Goal: Information Seeking & Learning: Learn about a topic

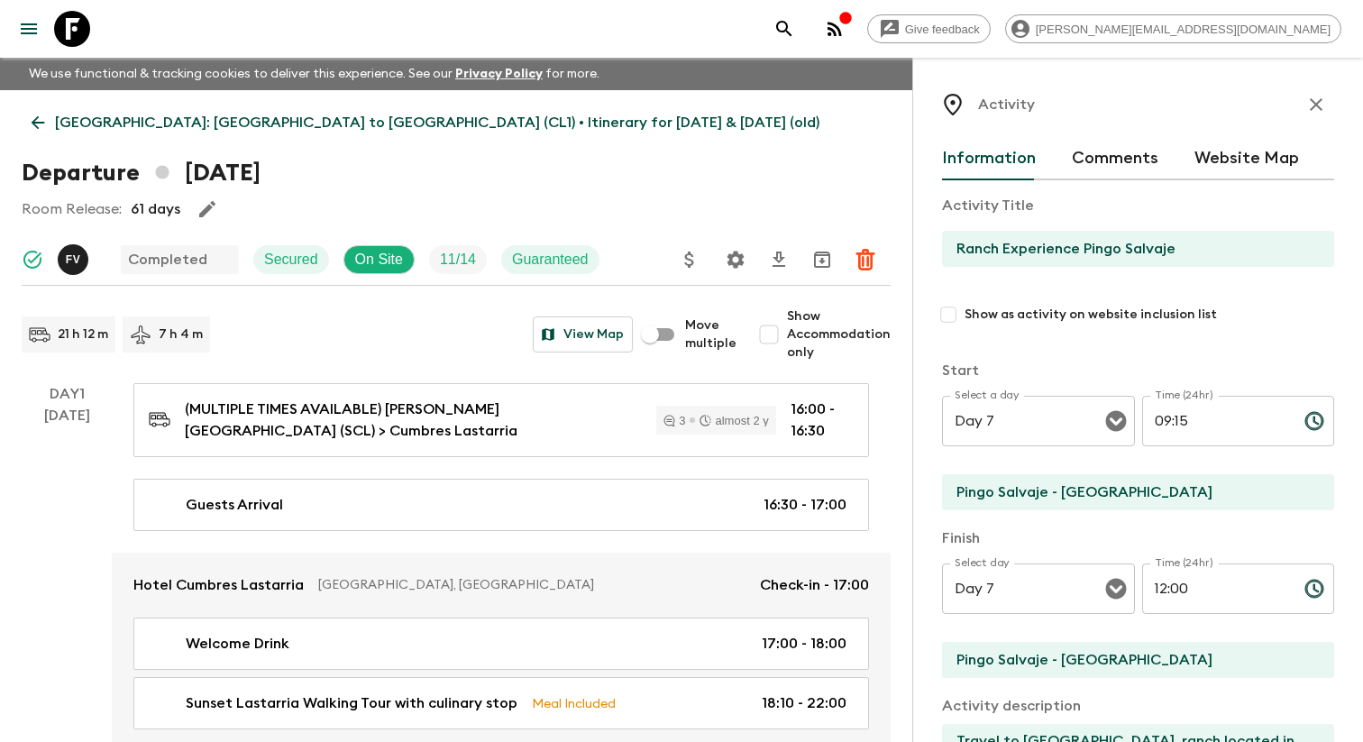
click at [32, 30] on icon "menu" at bounding box center [29, 29] width 22 height 22
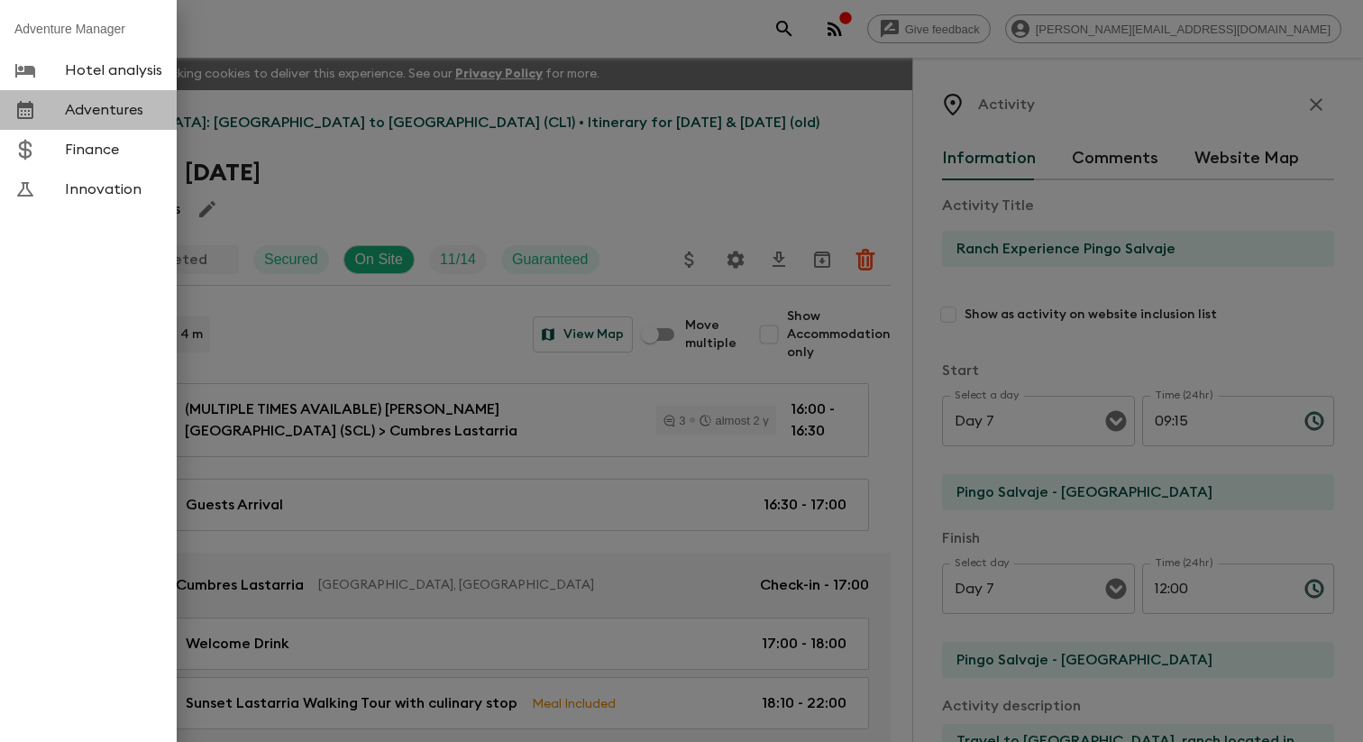
click at [76, 118] on span "Adventures" at bounding box center [113, 110] width 97 height 18
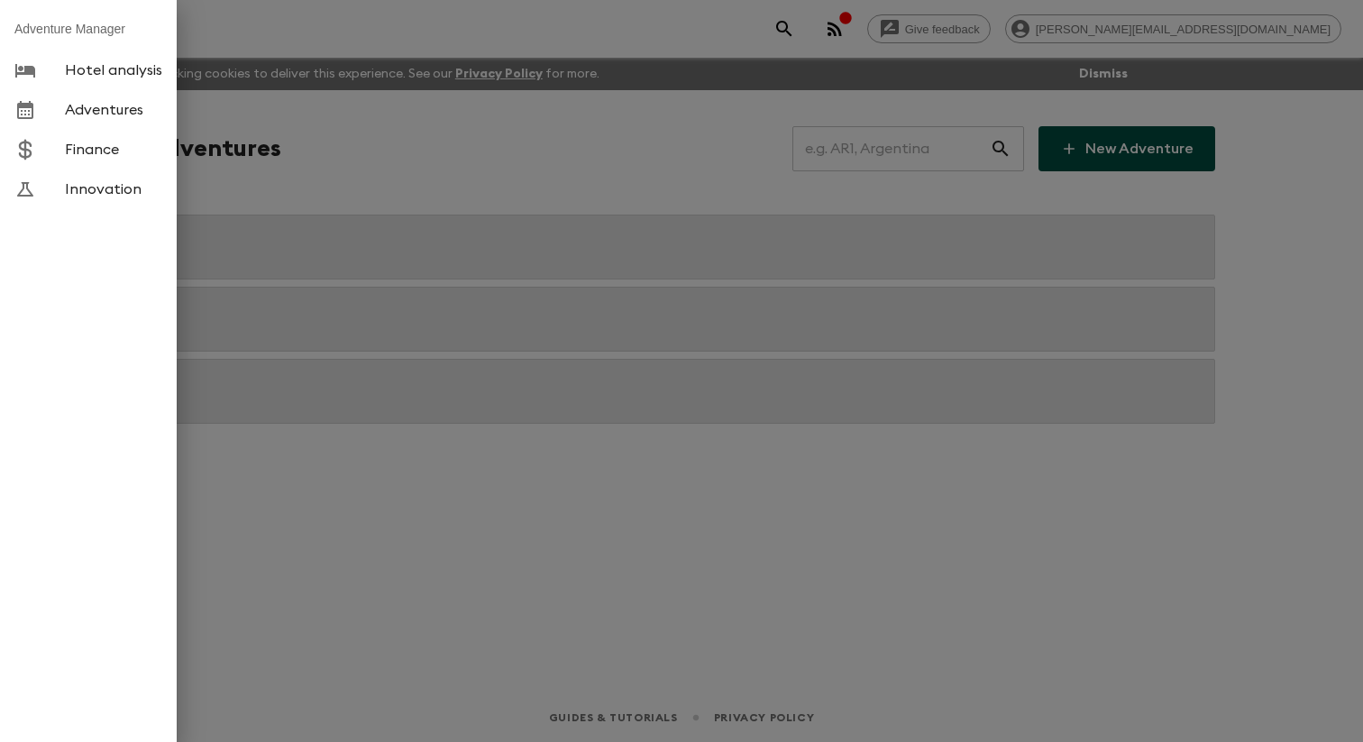
click at [446, 185] on div at bounding box center [681, 371] width 1363 height 742
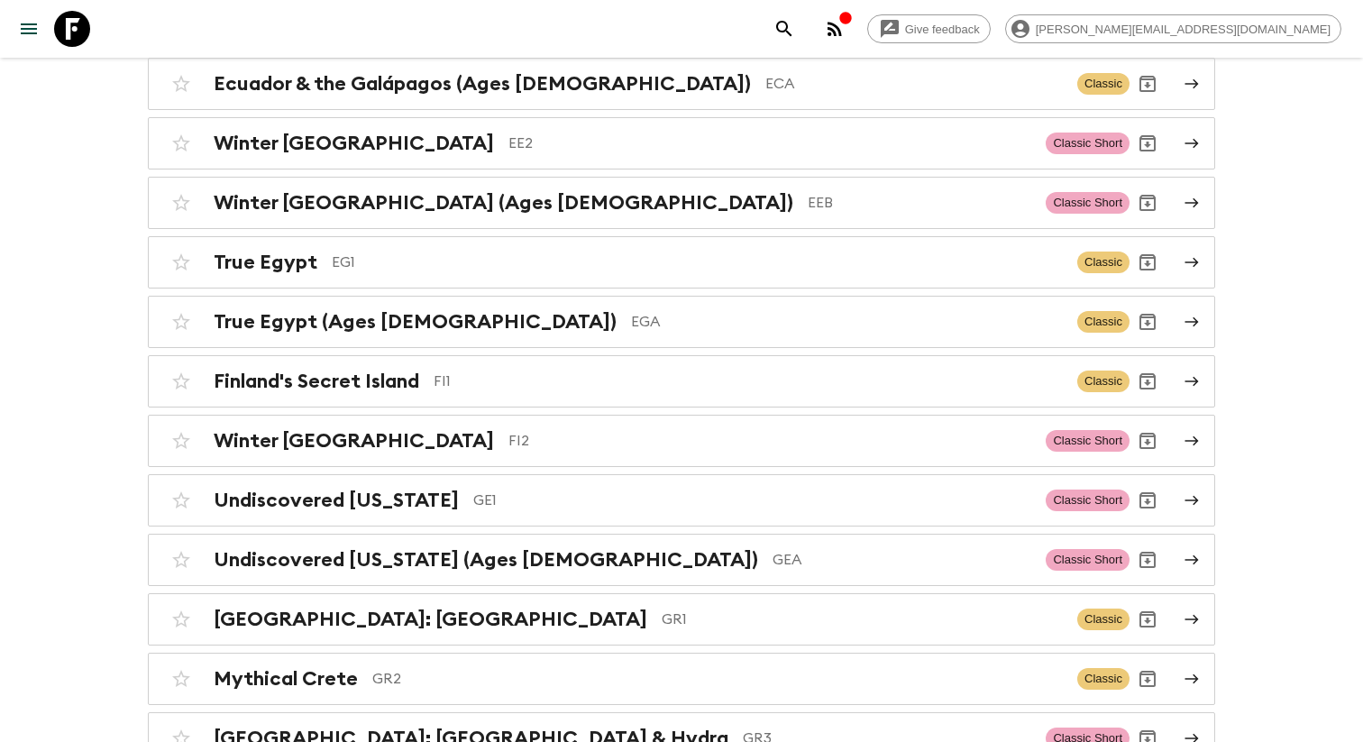
scroll to position [5317, 0]
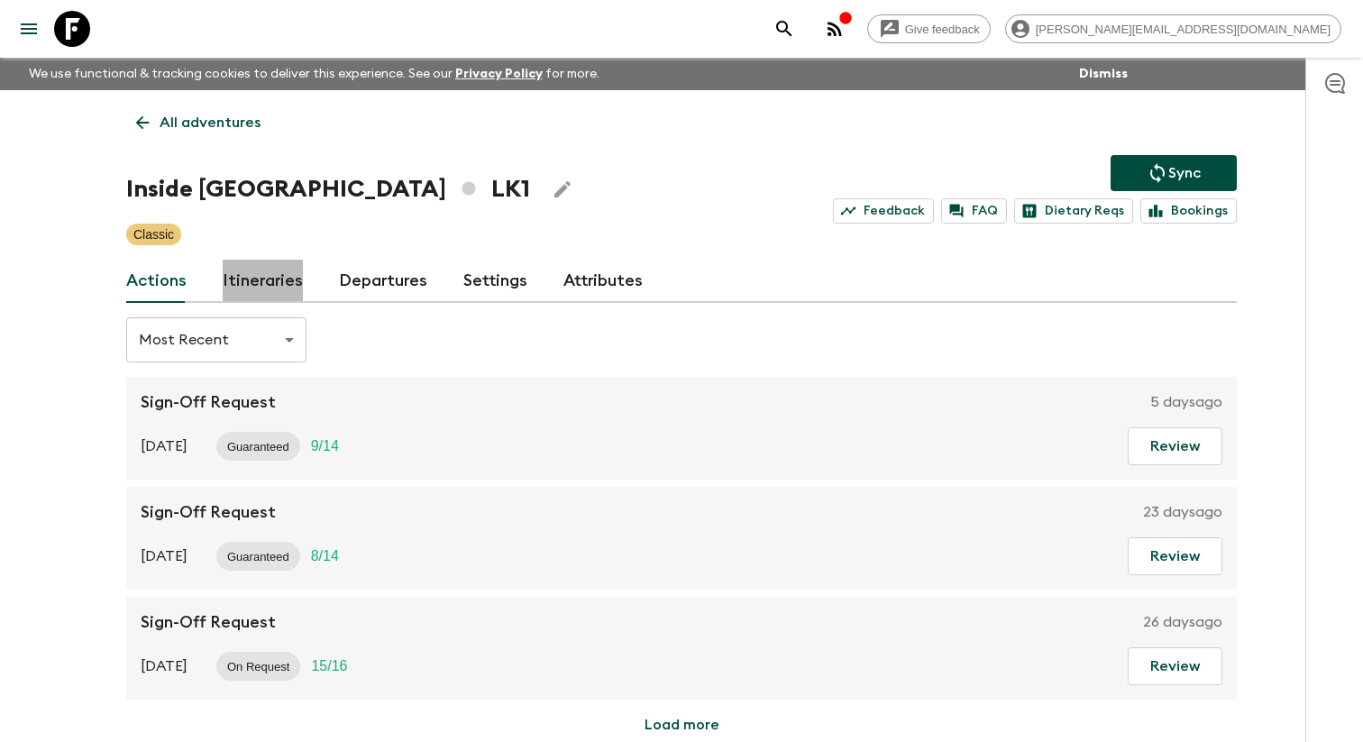
click at [262, 297] on link "Itineraries" at bounding box center [263, 281] width 80 height 43
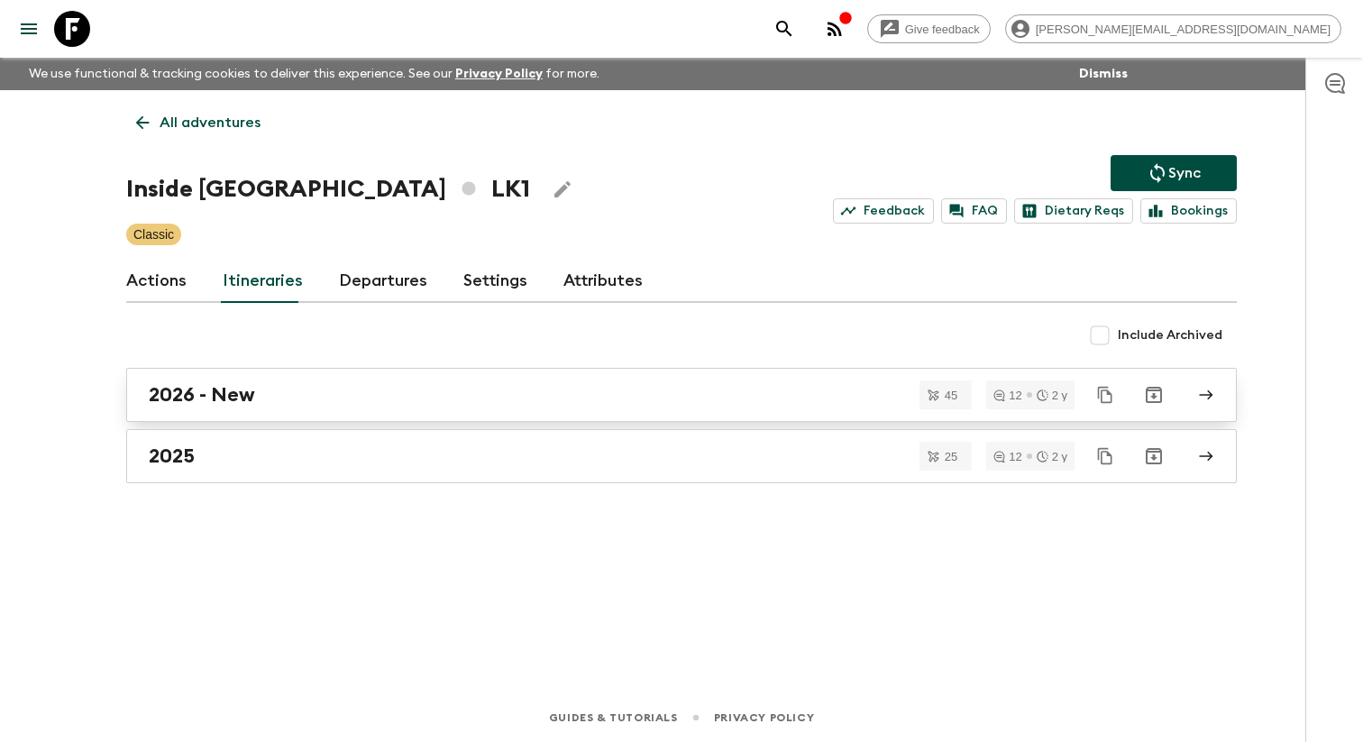
click at [356, 402] on div "2026 - New" at bounding box center [665, 394] width 1032 height 23
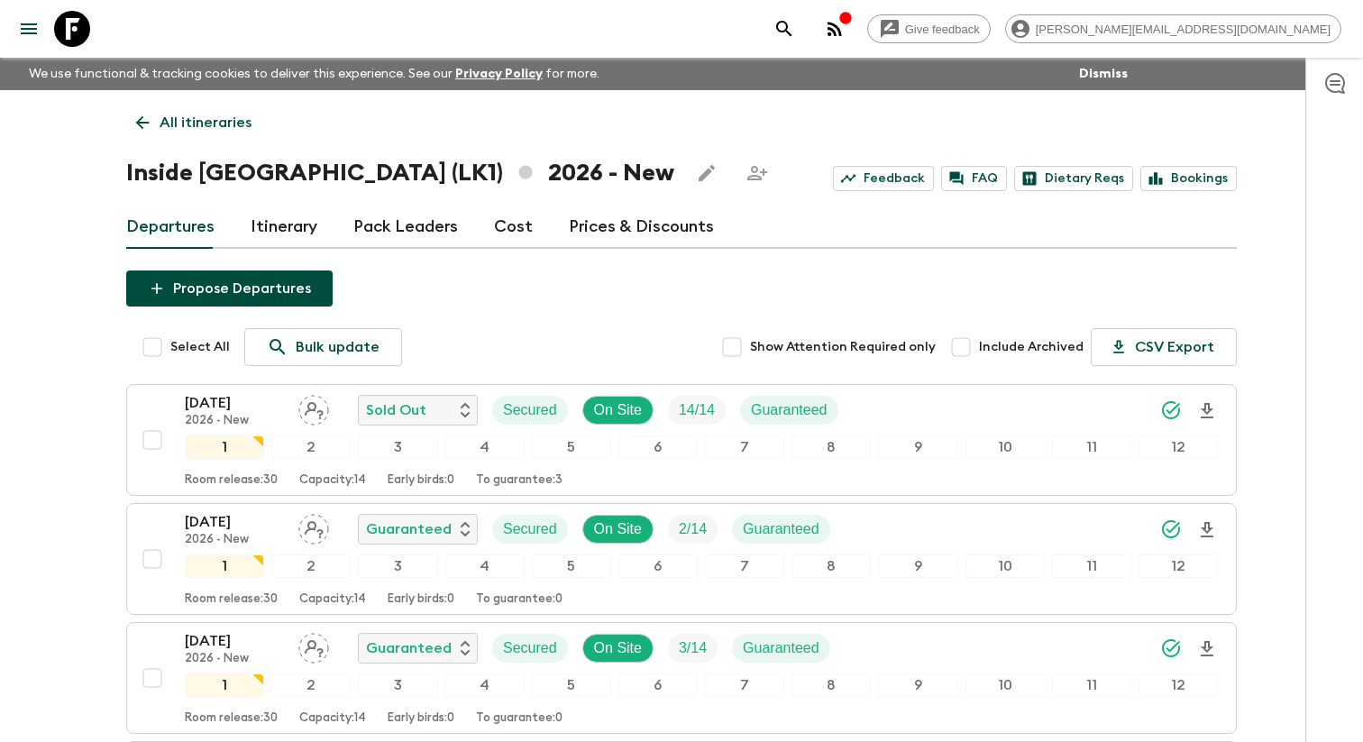
click at [142, 123] on icon at bounding box center [143, 123] width 20 height 20
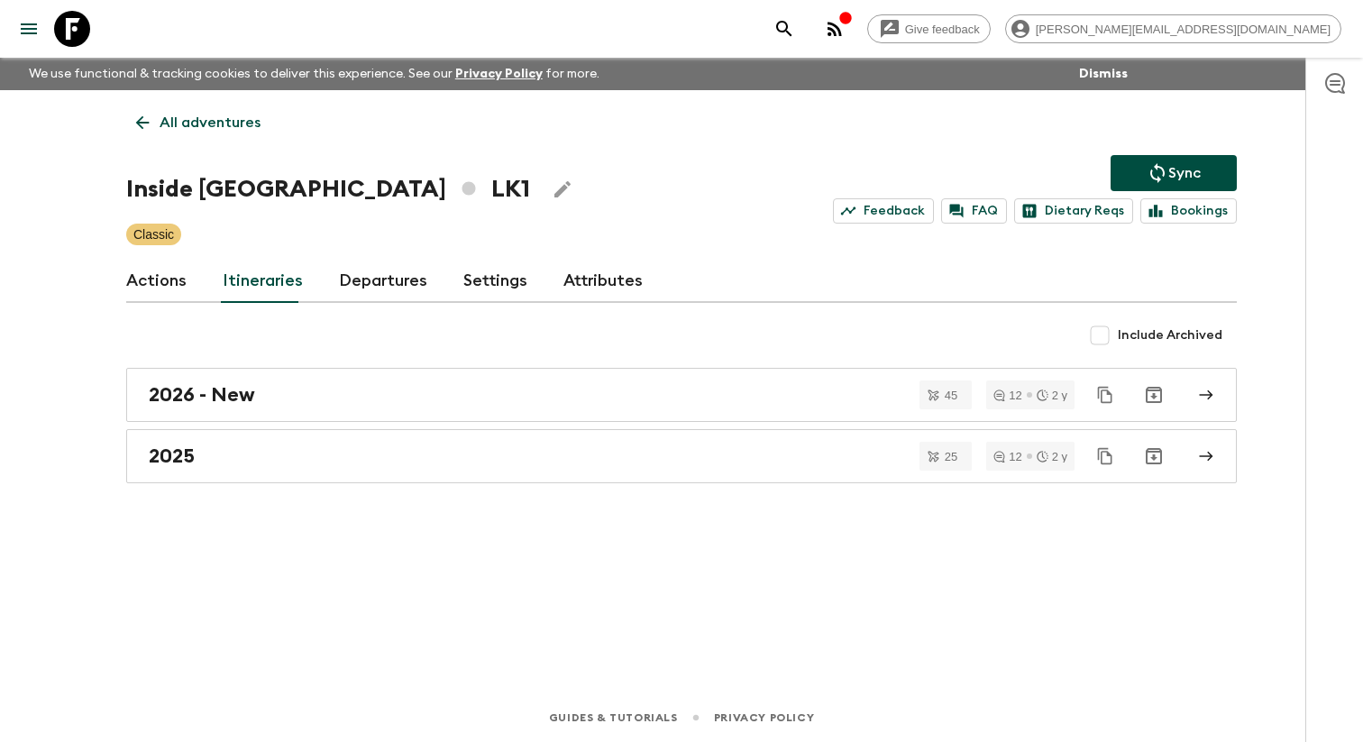
click at [142, 124] on icon at bounding box center [143, 123] width 20 height 20
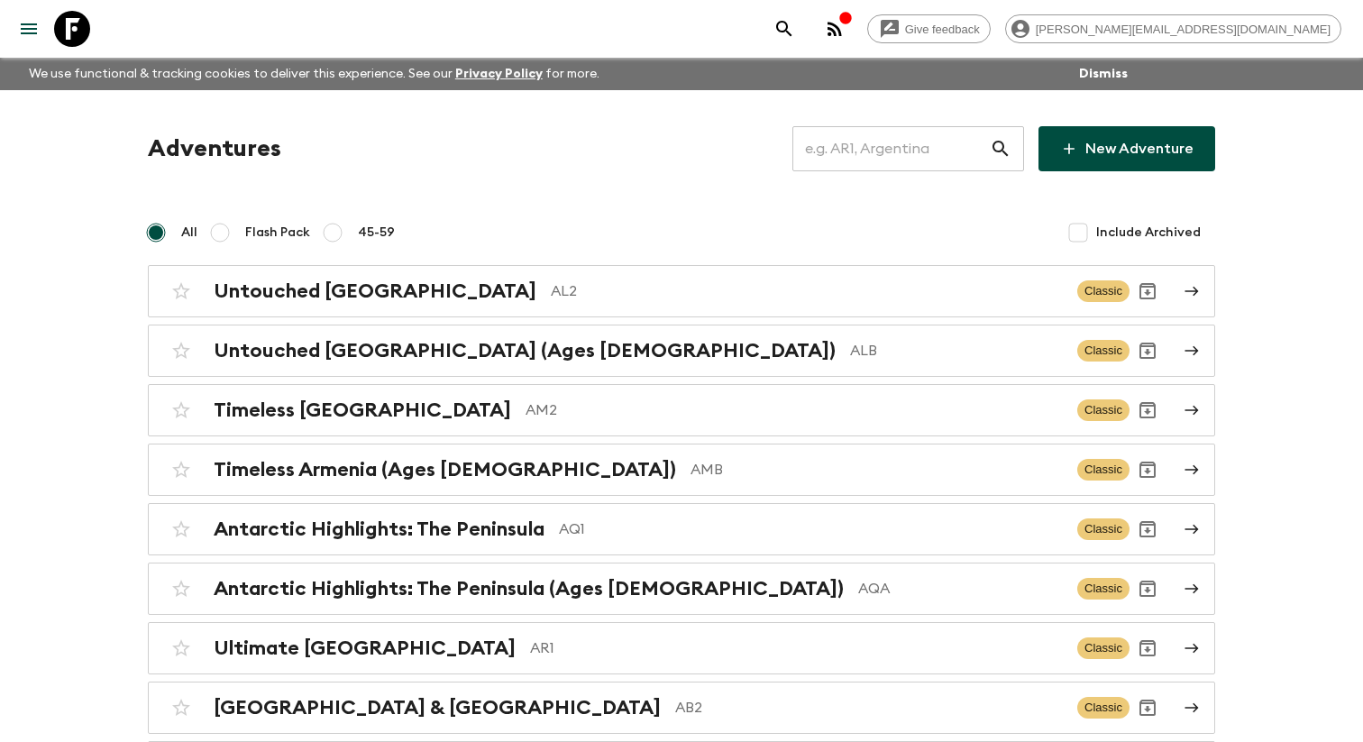
scroll to position [5317, 0]
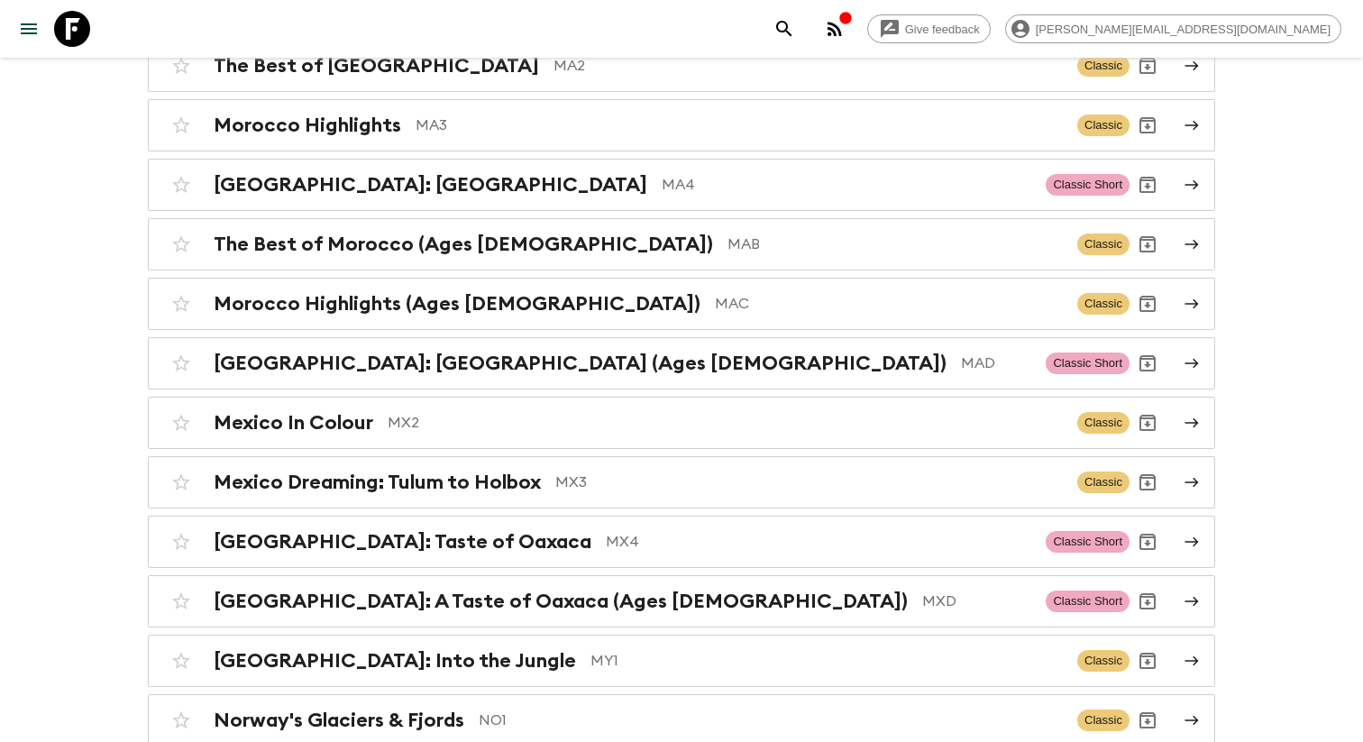
click at [409, 18] on h2 "Inside [GEOGRAPHIC_DATA] (Ages [DEMOGRAPHIC_DATA])" at bounding box center [499, 6] width 571 height 23
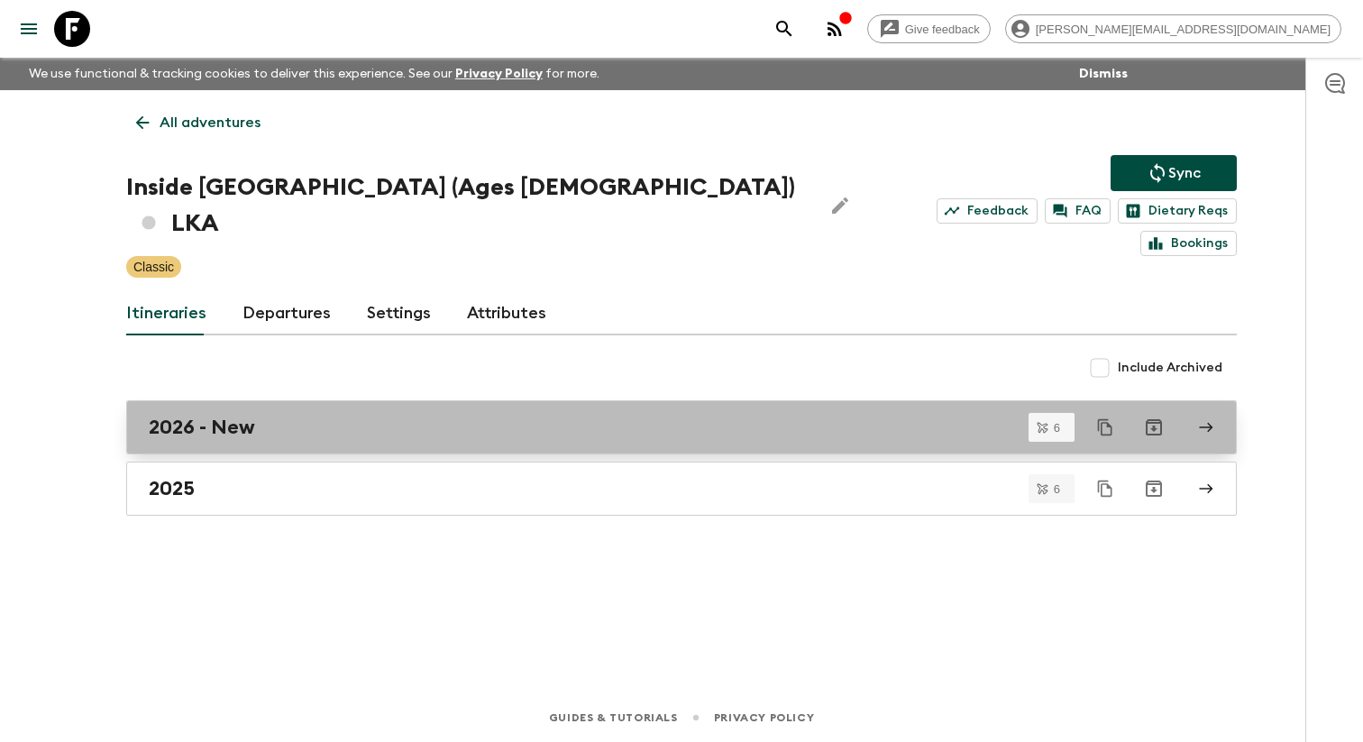
click at [227, 416] on h2 "2026 - New" at bounding box center [202, 427] width 106 height 23
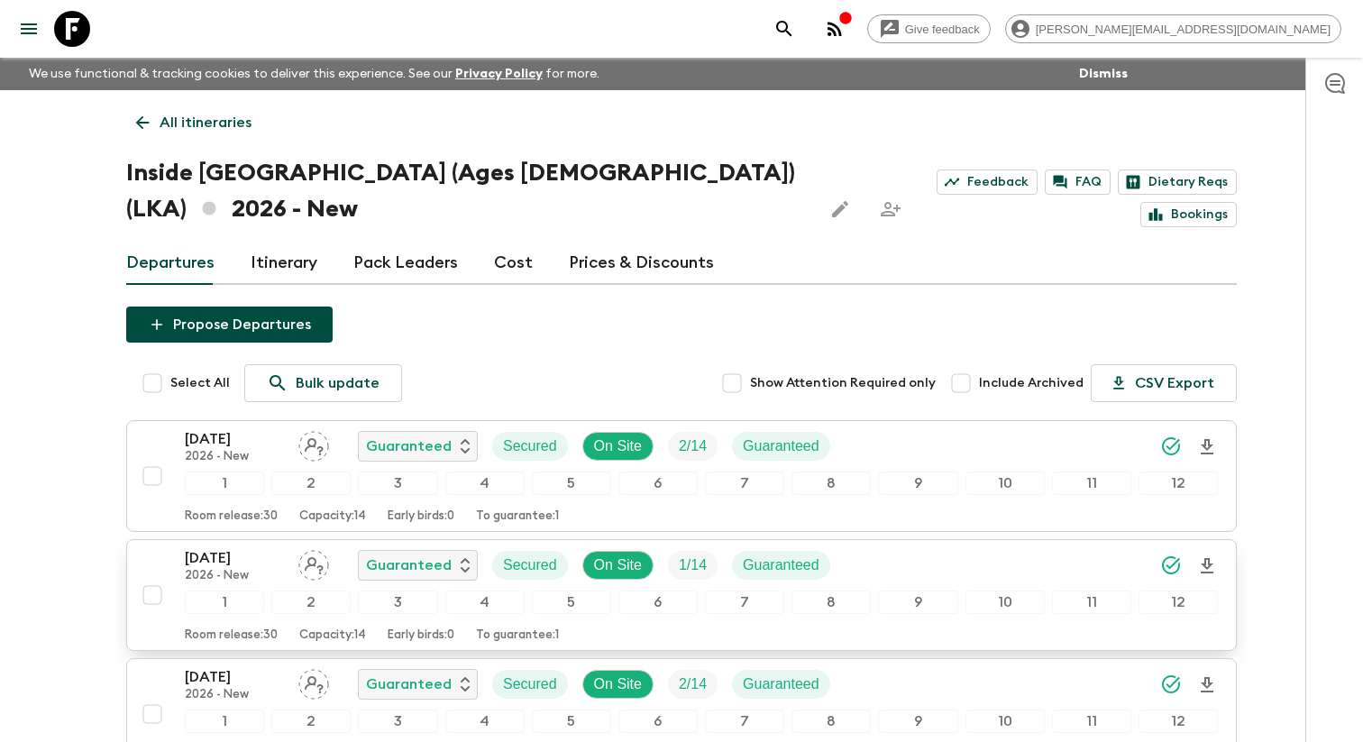
click at [216, 566] on div "[DATE] 2026 - New Guaranteed Secured On Site 1 / 14 Guaranteed" at bounding box center [515, 565] width 660 height 36
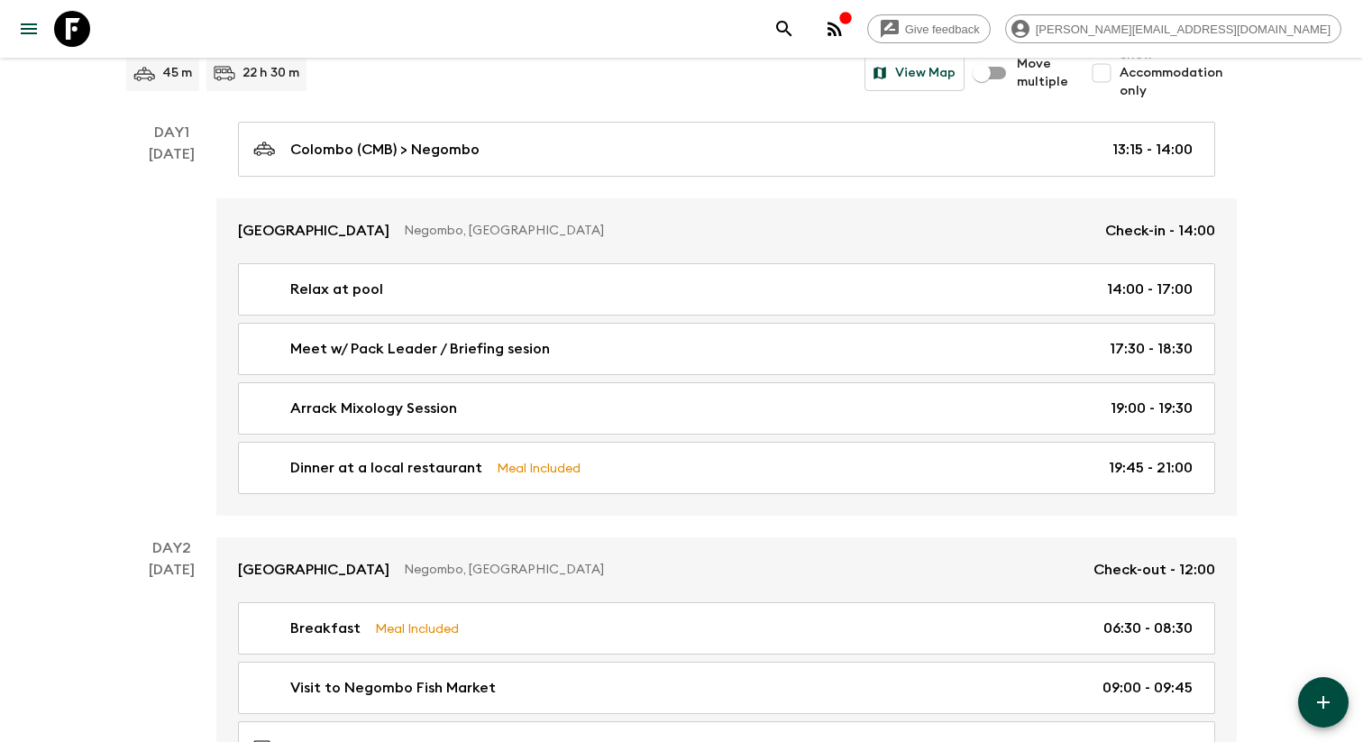
scroll to position [263, 0]
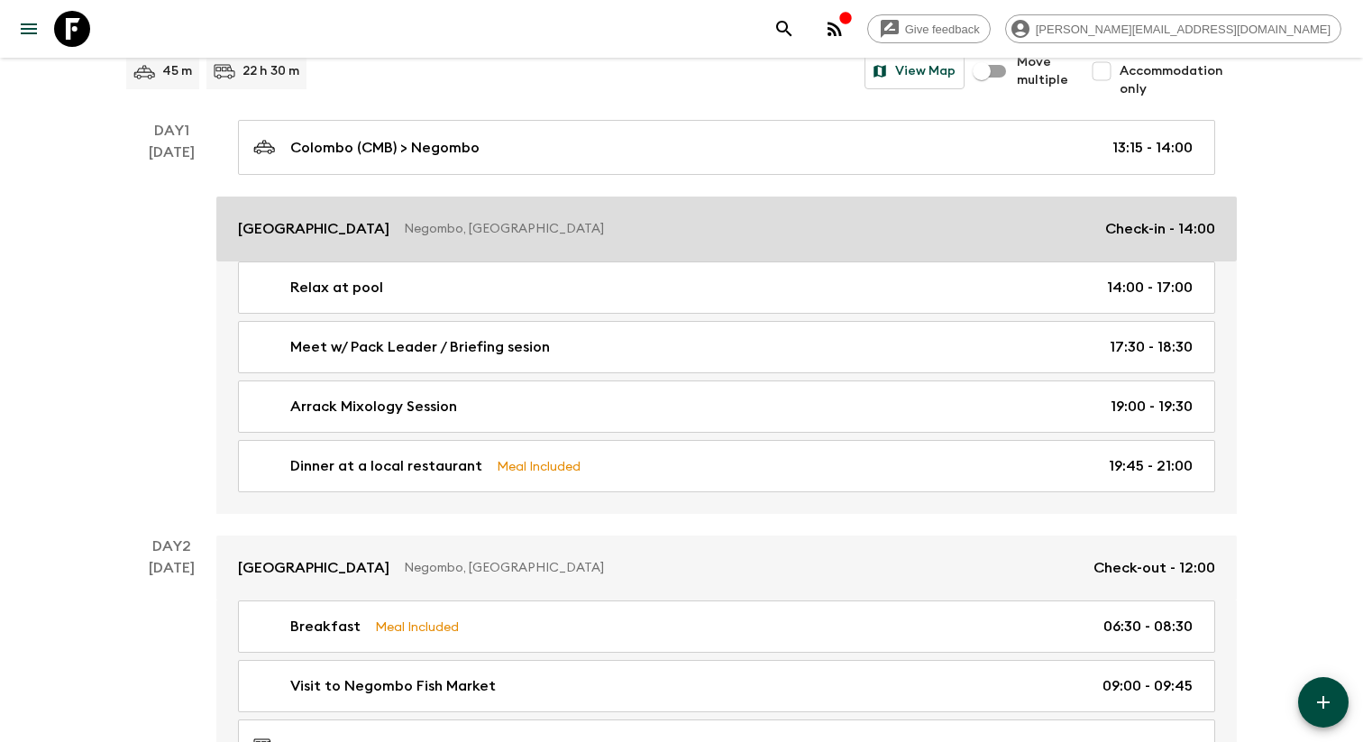
click at [562, 253] on link "Jetwing Lagoon Negombo, [GEOGRAPHIC_DATA] Check-in - 14:00" at bounding box center [726, 229] width 1021 height 65
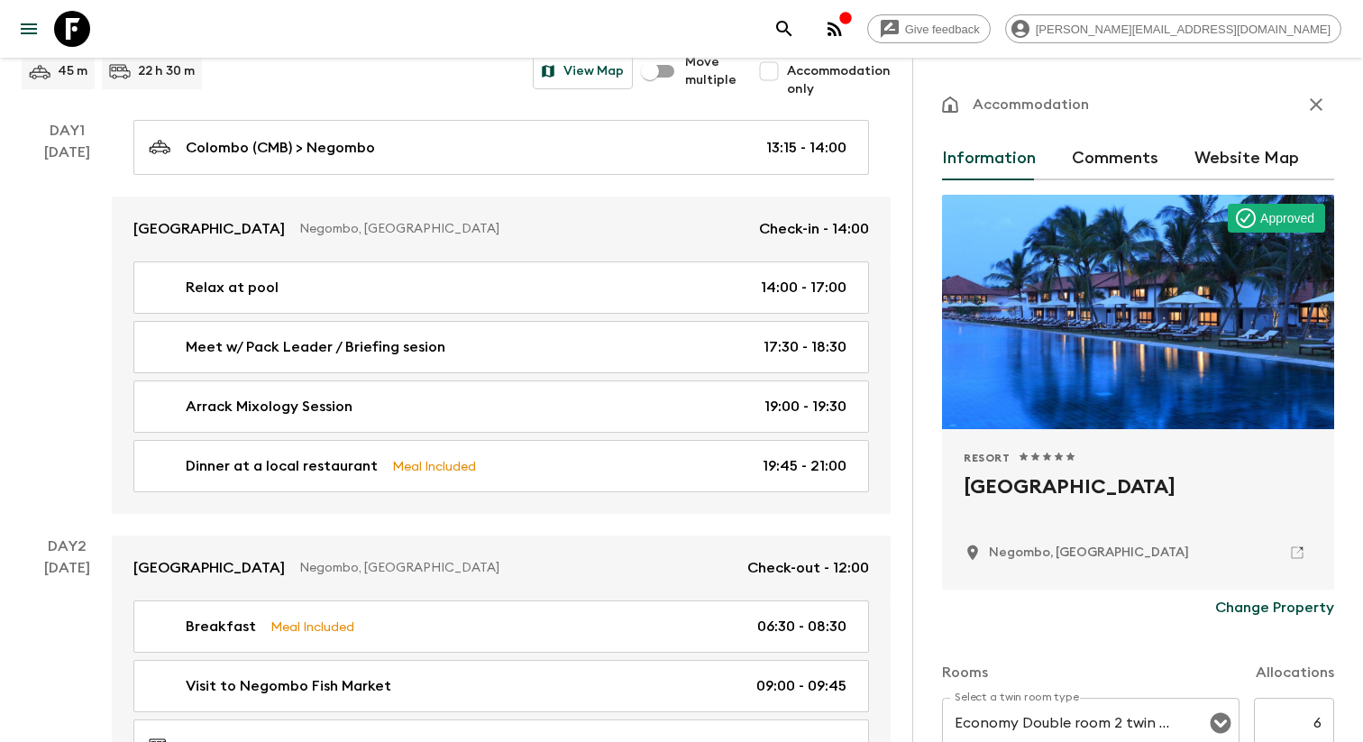
click at [1000, 491] on h2 "[GEOGRAPHIC_DATA]" at bounding box center [1138, 502] width 349 height 58
copy div "[GEOGRAPHIC_DATA]"
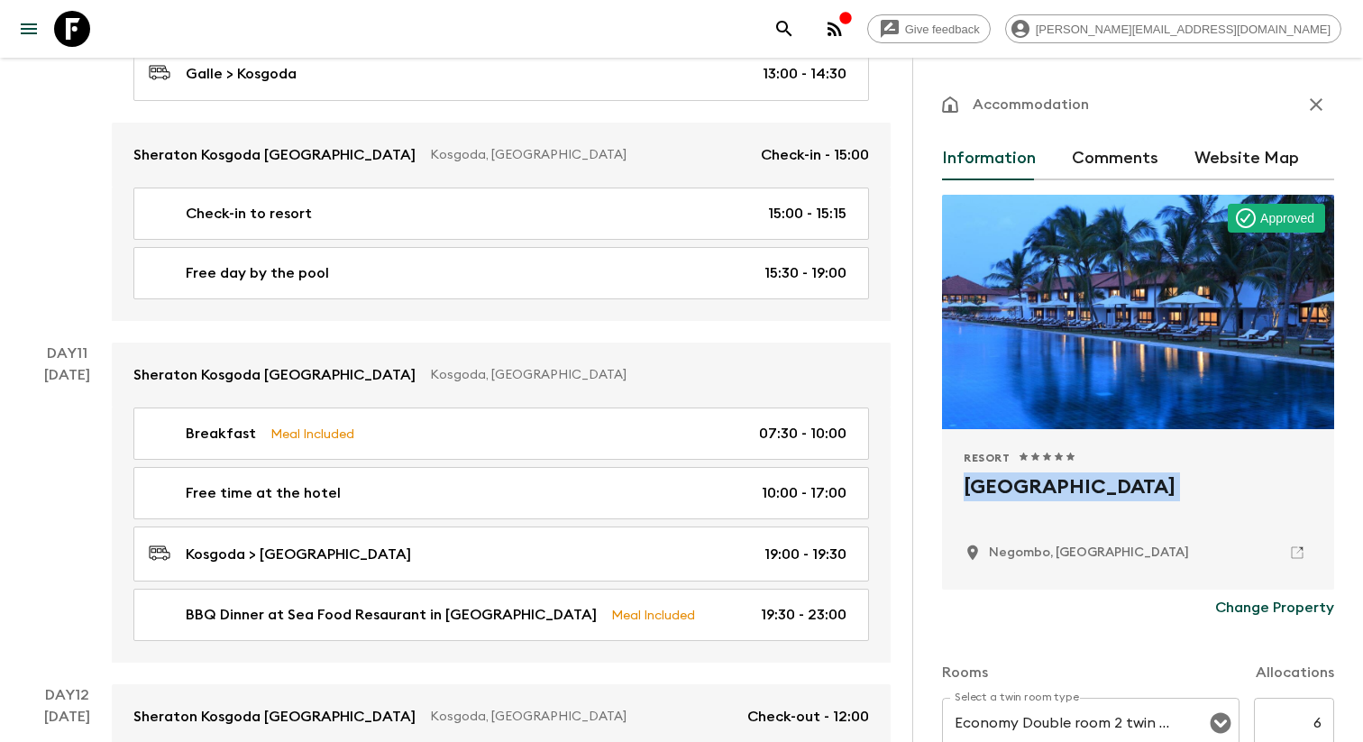
scroll to position [5618, 0]
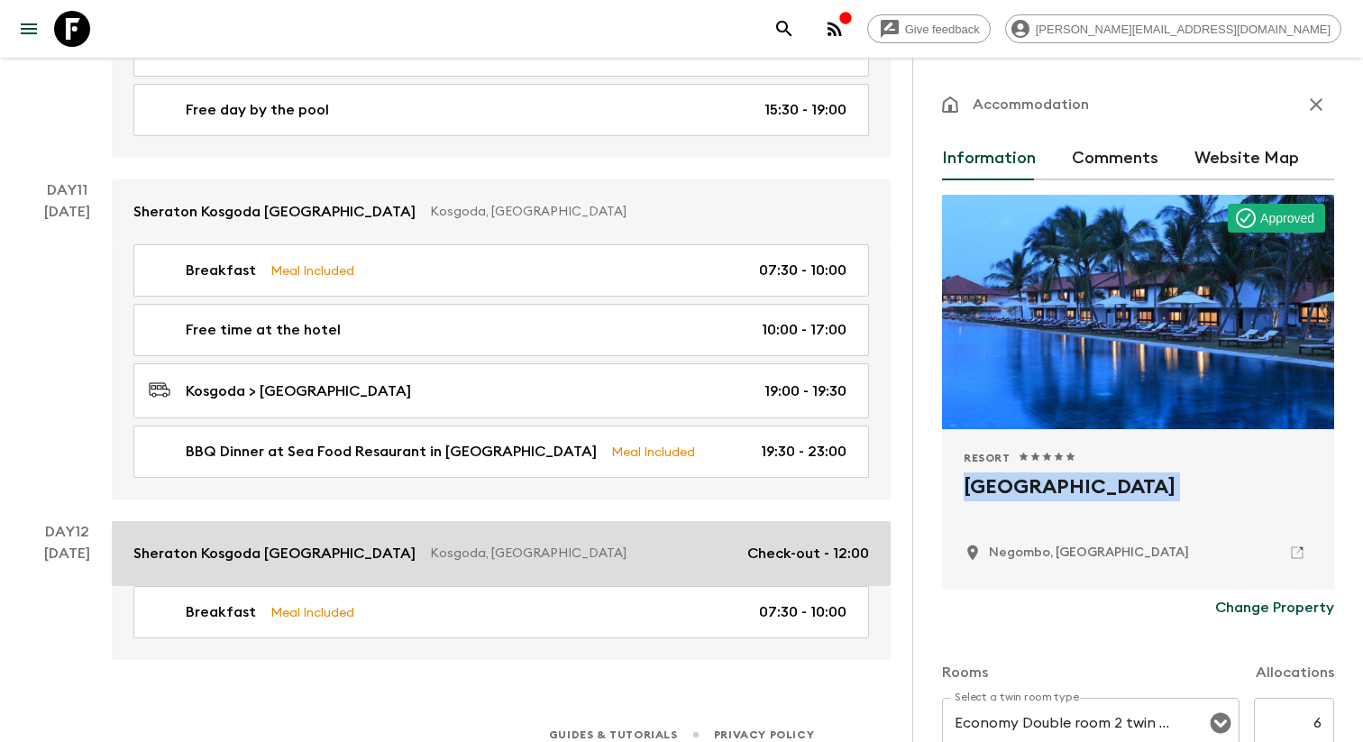
click at [509, 521] on link "Sheraton Kosgoda [GEOGRAPHIC_DATA] [GEOGRAPHIC_DATA], [GEOGRAPHIC_DATA] Check-o…" at bounding box center [501, 553] width 779 height 65
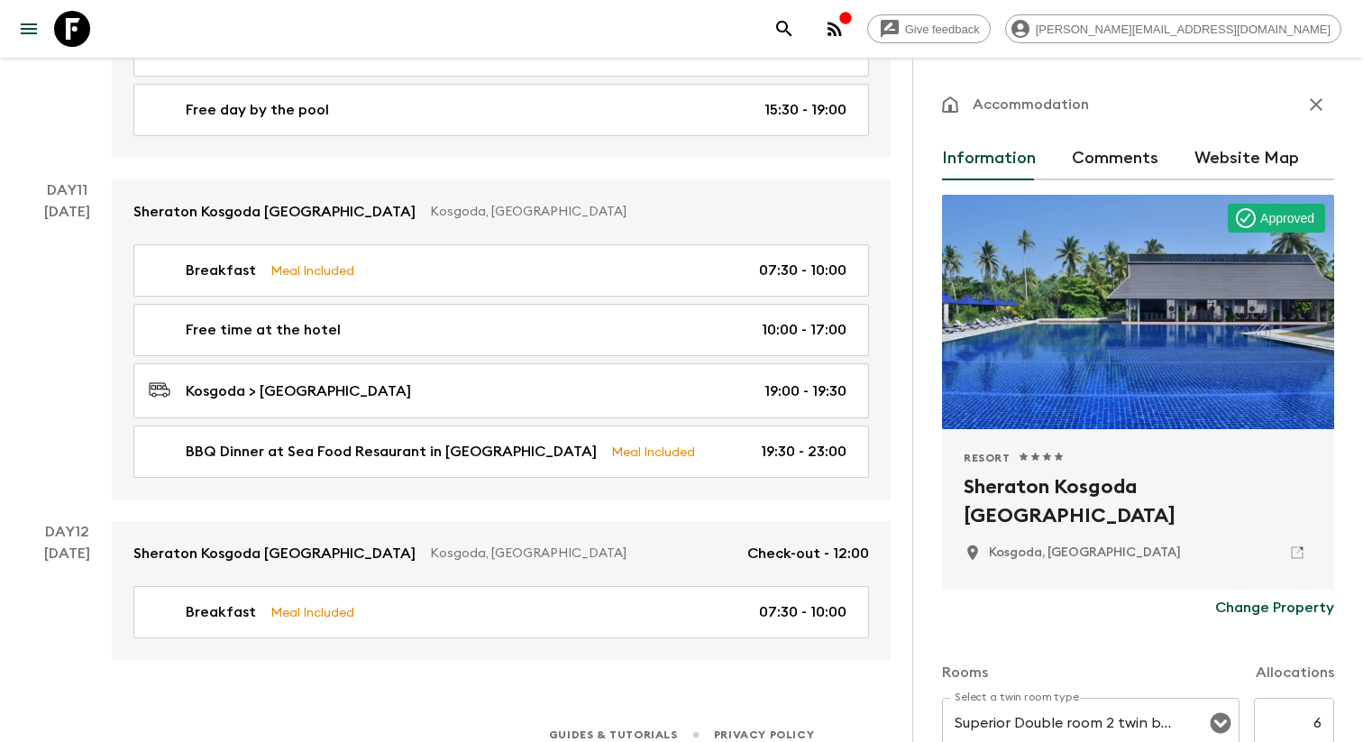
click at [1062, 499] on h2 "Sheraton Kosgoda [GEOGRAPHIC_DATA]" at bounding box center [1138, 502] width 349 height 58
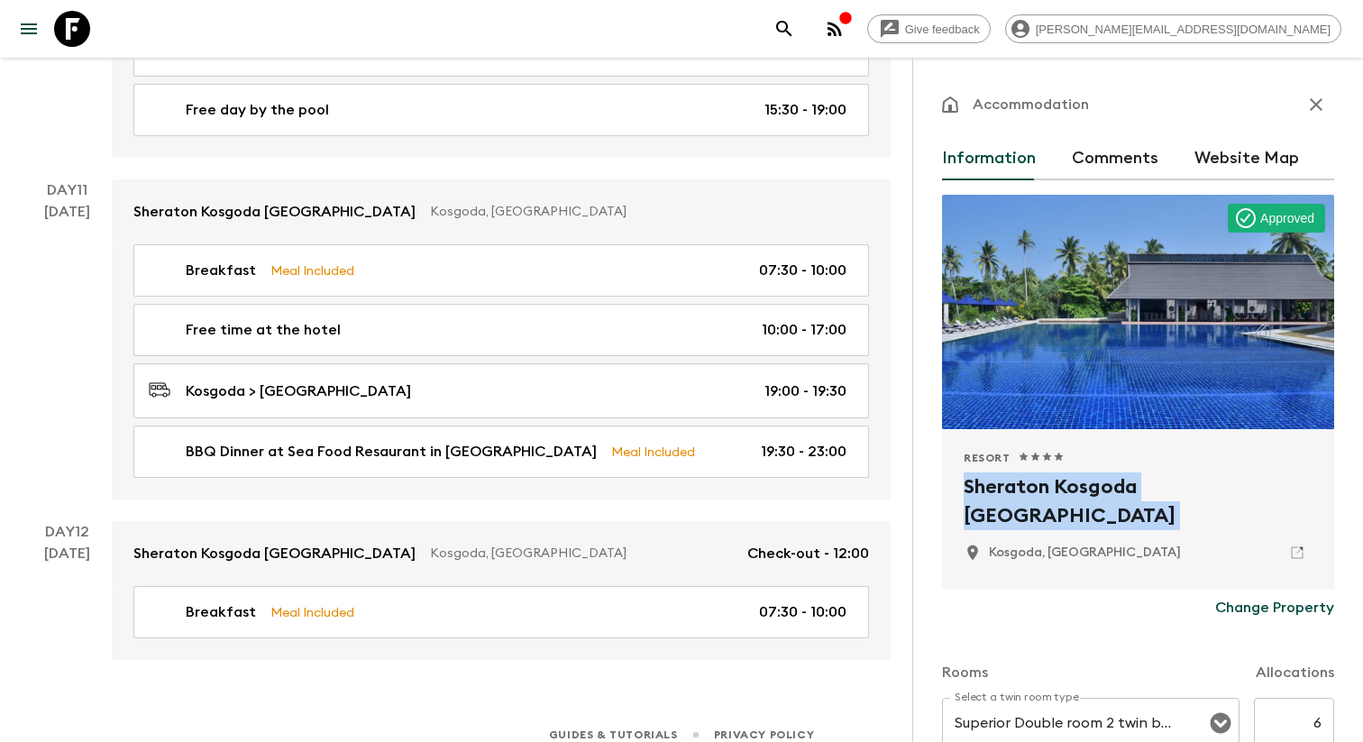
click at [1062, 499] on h2 "Sheraton Kosgoda [GEOGRAPHIC_DATA]" at bounding box center [1138, 502] width 349 height 58
copy div "Sheraton Kosgoda [GEOGRAPHIC_DATA]"
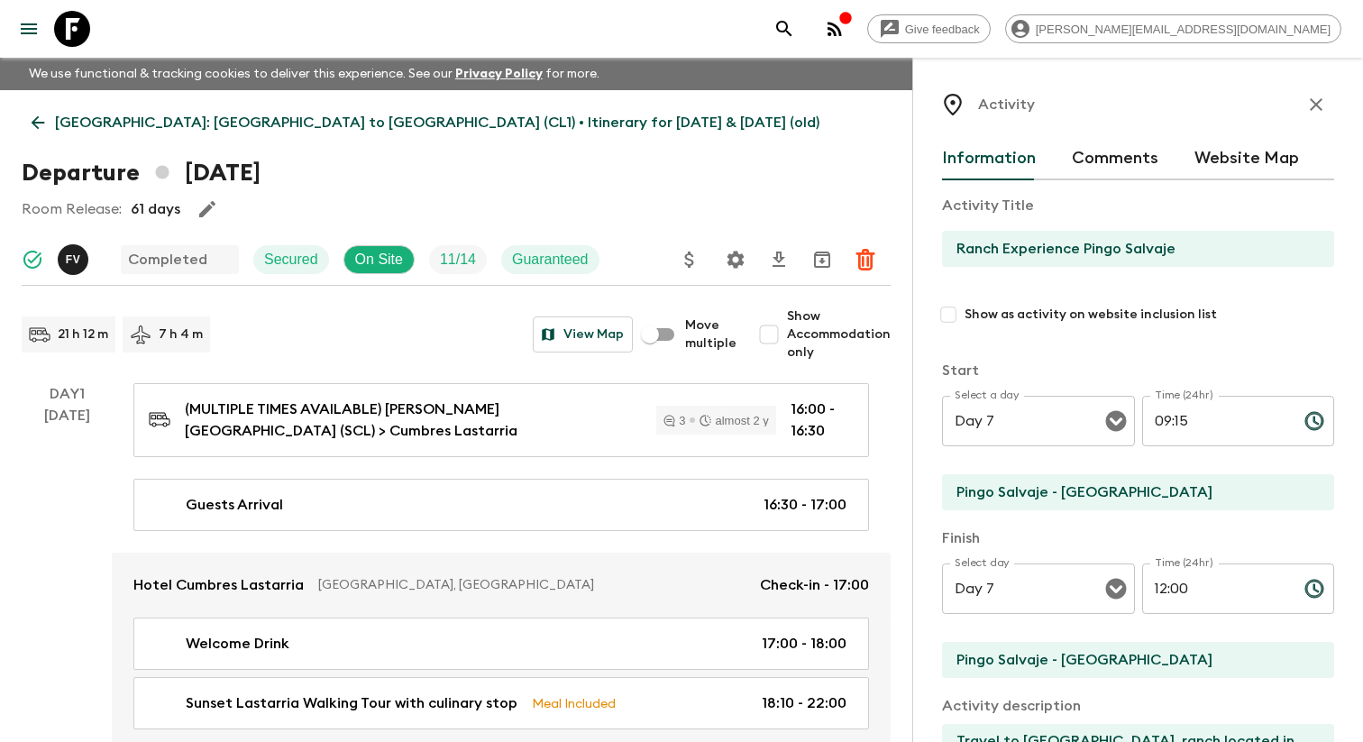
click at [37, 34] on icon "menu" at bounding box center [29, 28] width 16 height 11
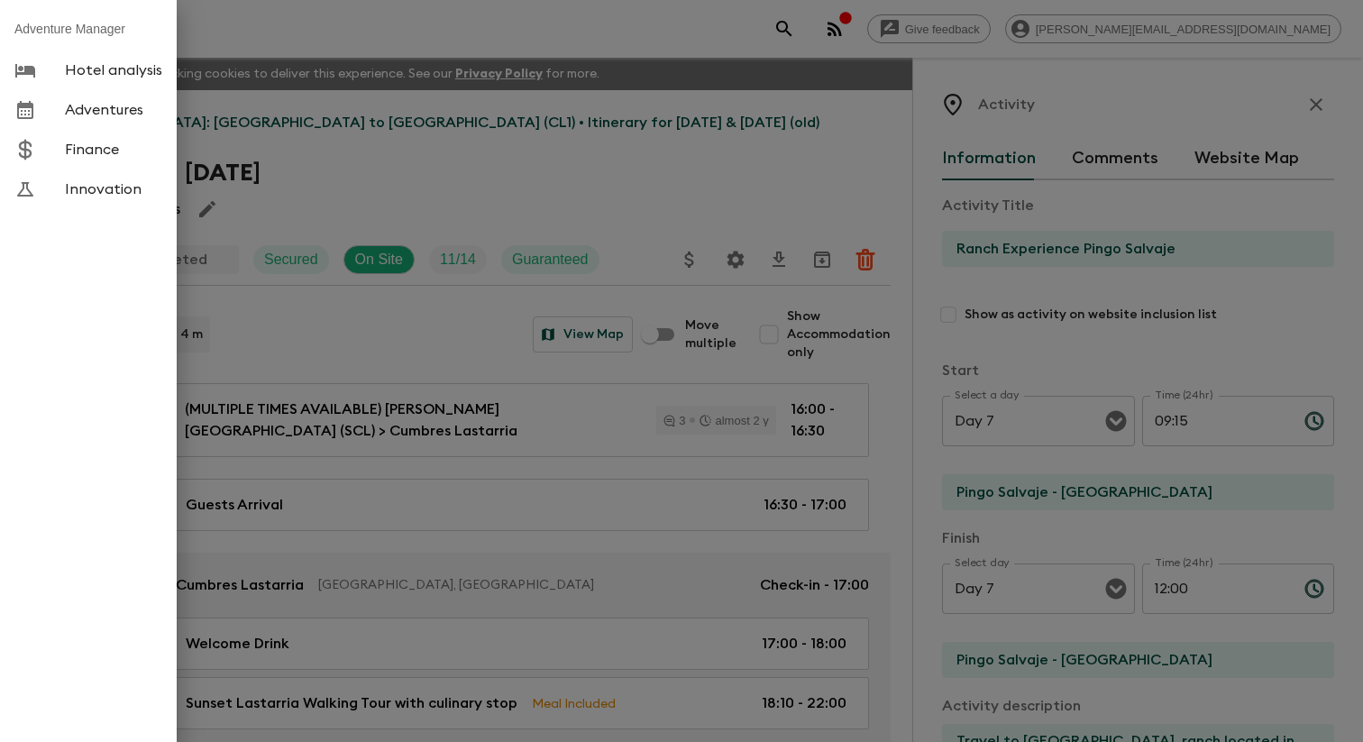
click at [115, 119] on span "Adventures" at bounding box center [113, 110] width 97 height 18
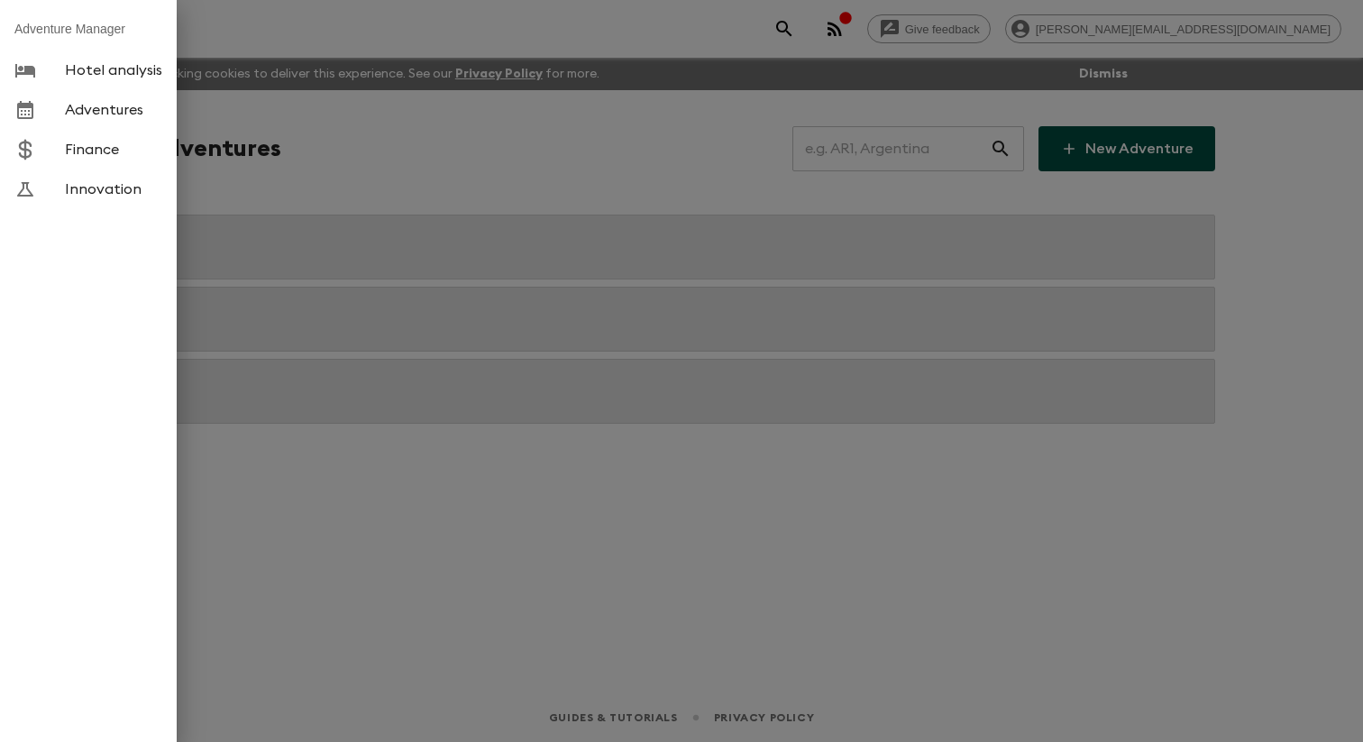
click at [524, 179] on div at bounding box center [681, 371] width 1363 height 742
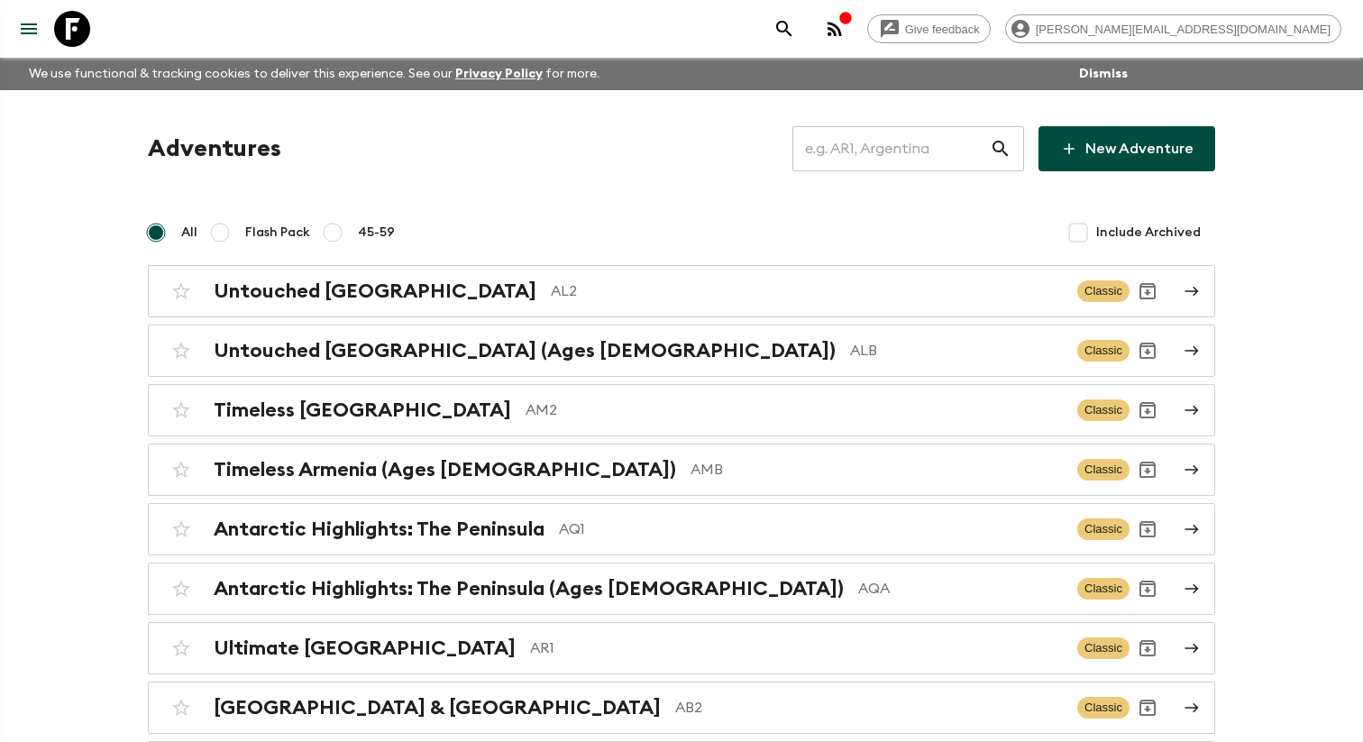
click at [523, 179] on div at bounding box center [681, 371] width 1363 height 742
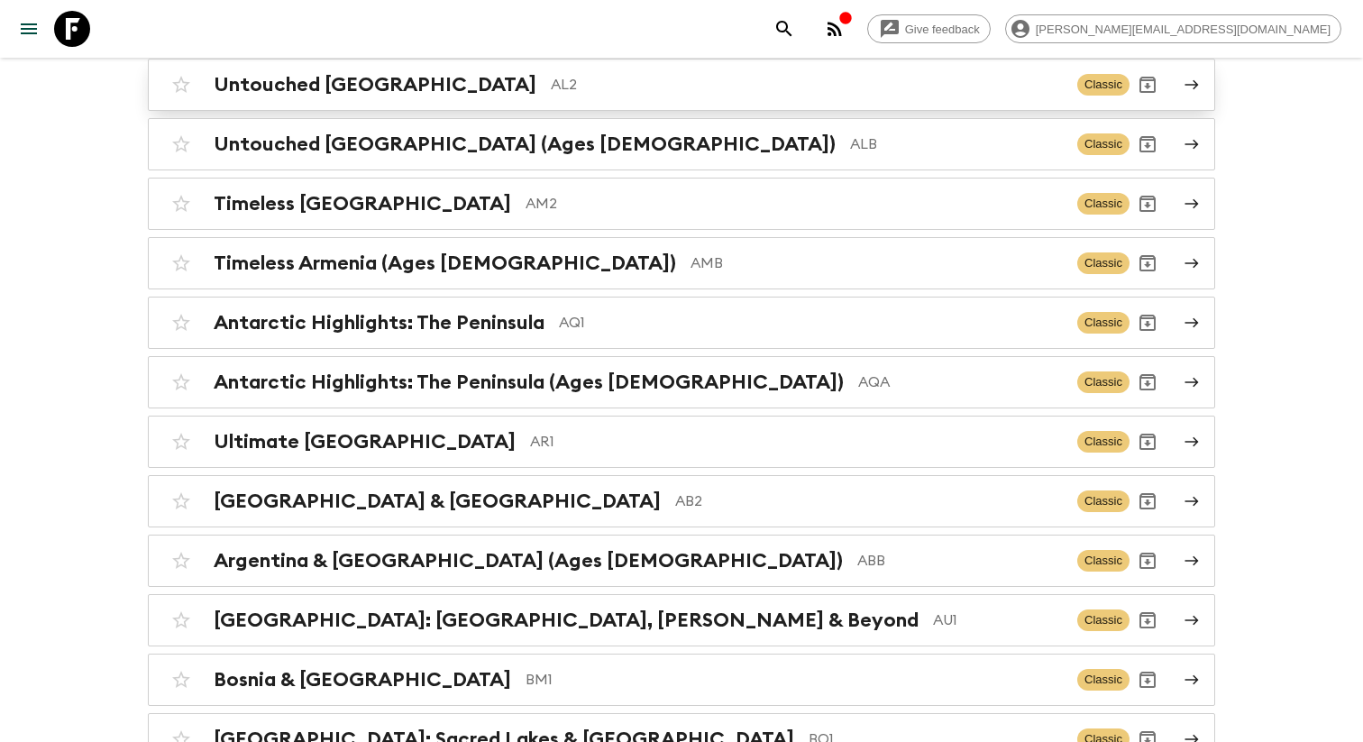
scroll to position [3499, 0]
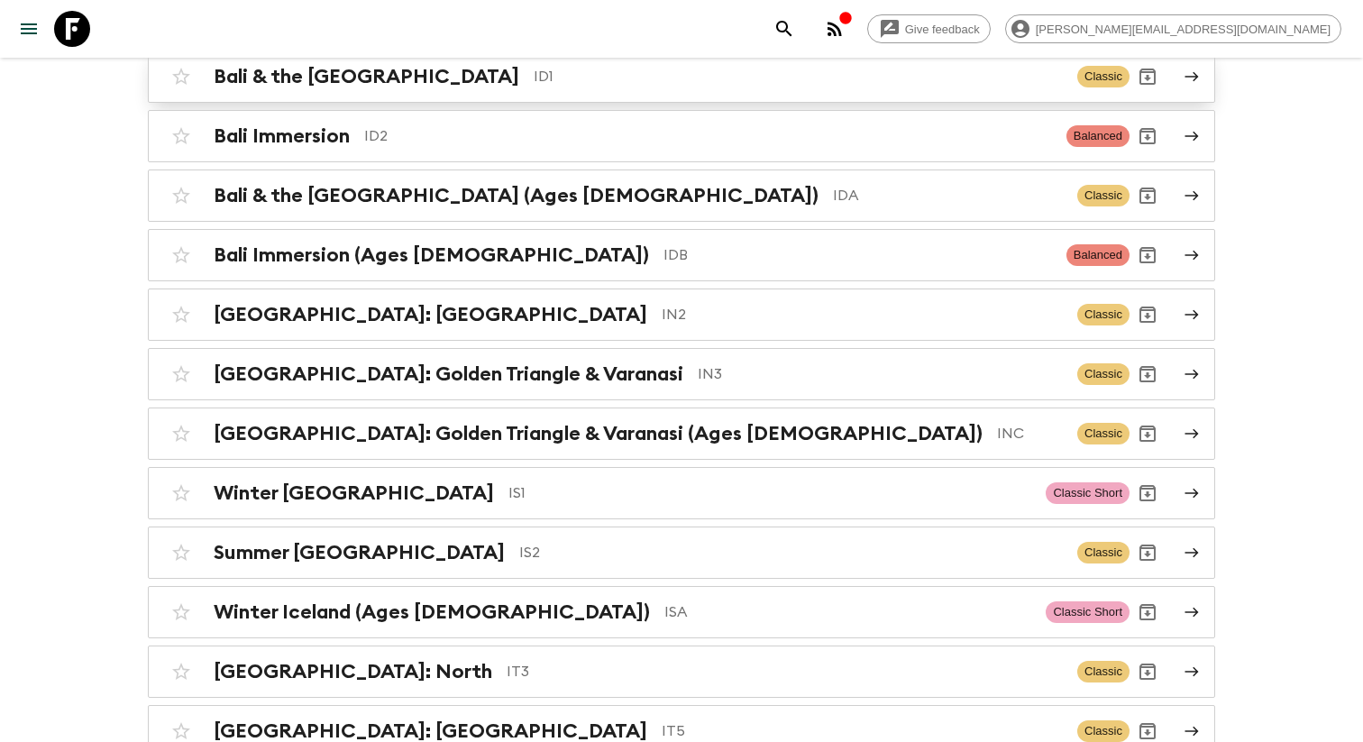
click at [372, 88] on h2 "Bali & the [GEOGRAPHIC_DATA]" at bounding box center [367, 76] width 306 height 23
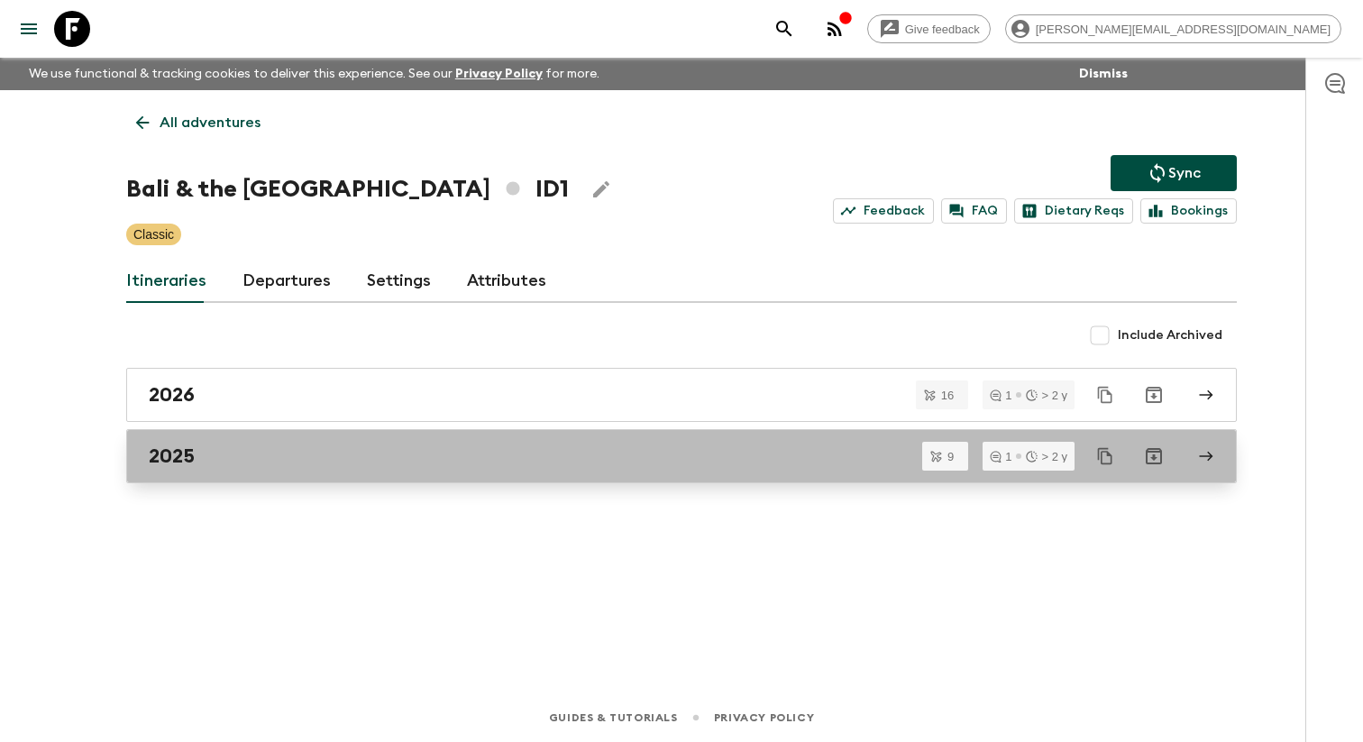
click at [298, 452] on link "2025" at bounding box center [681, 456] width 1111 height 54
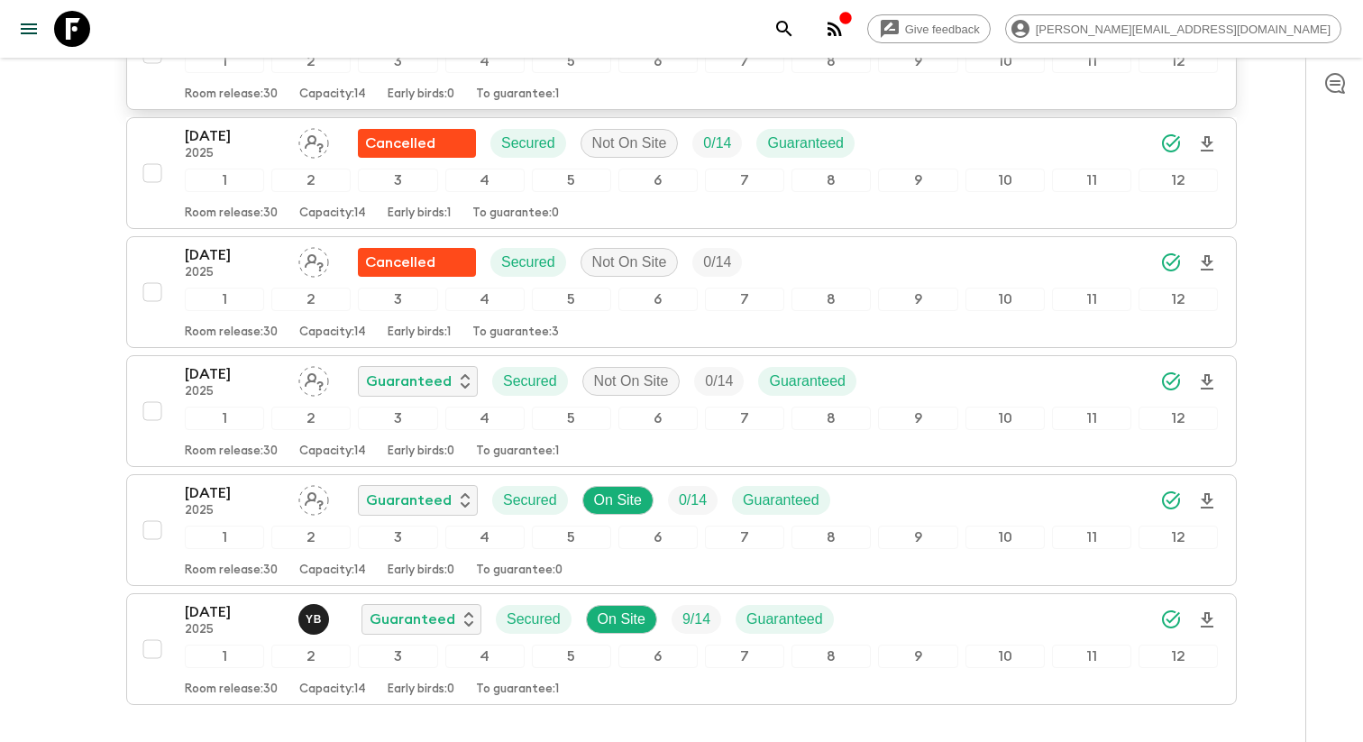
scroll to position [755, 0]
